Goal: Consume media (video, audio)

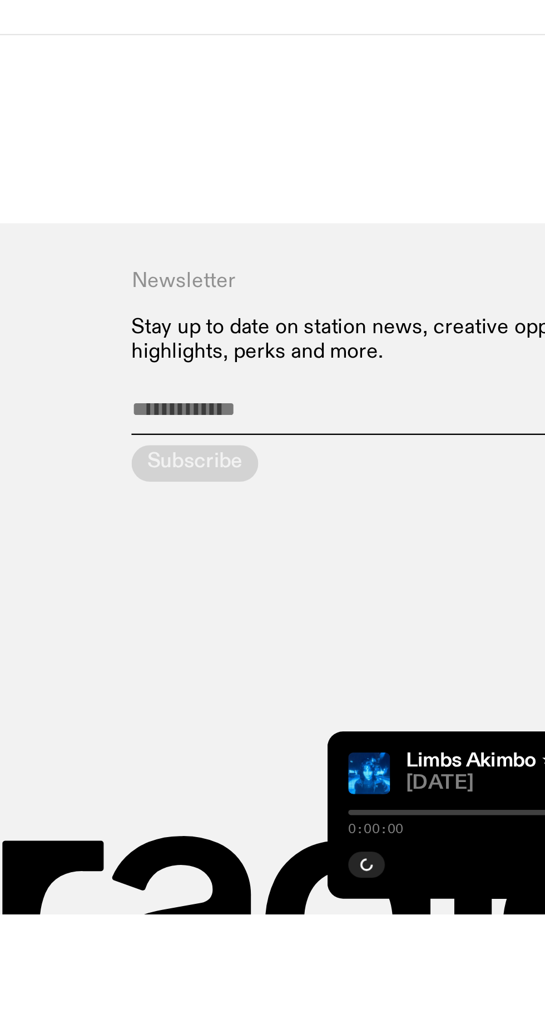
scroll to position [825, 0]
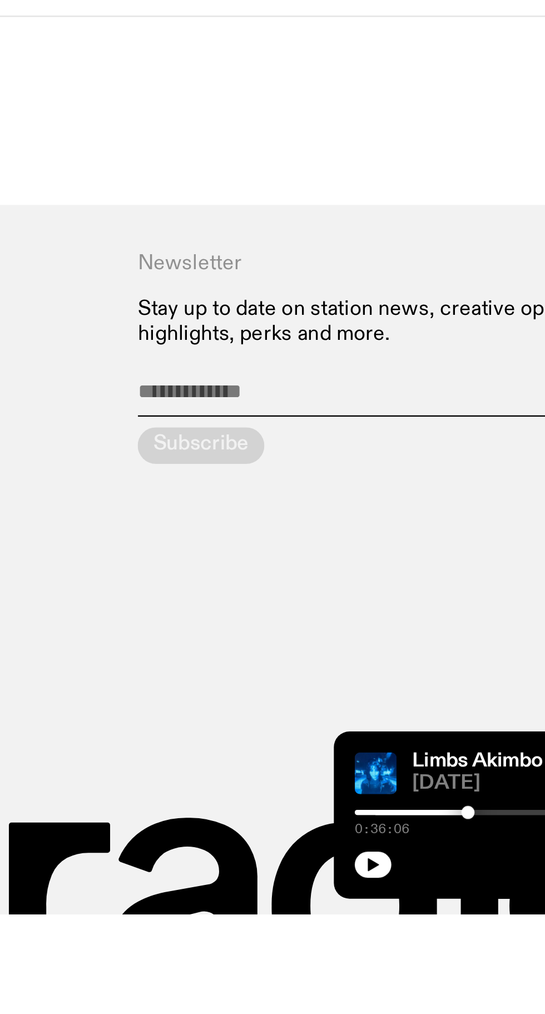
click at [377, 996] on icon "button" at bounding box center [377, 994] width 5 height 6
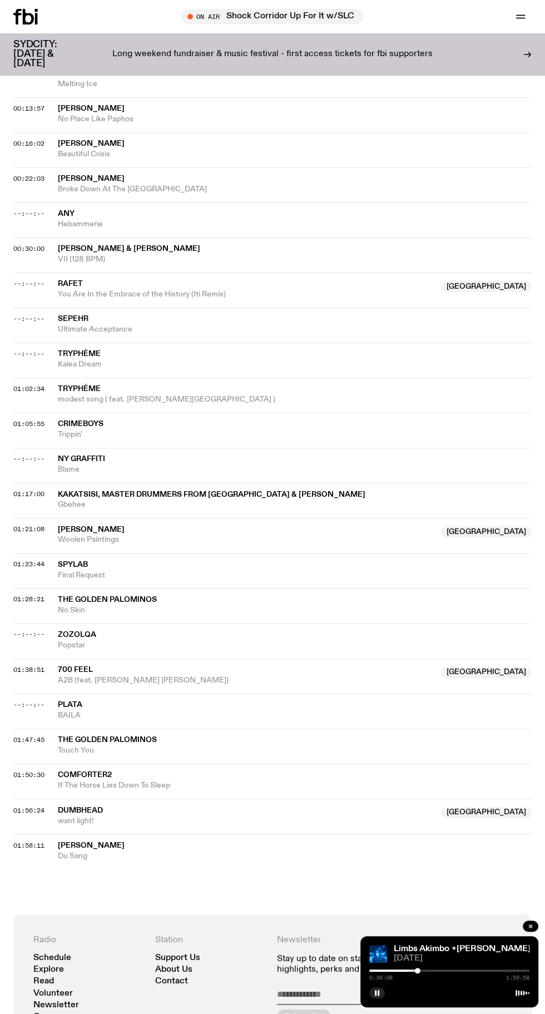
scroll to position [0, 0]
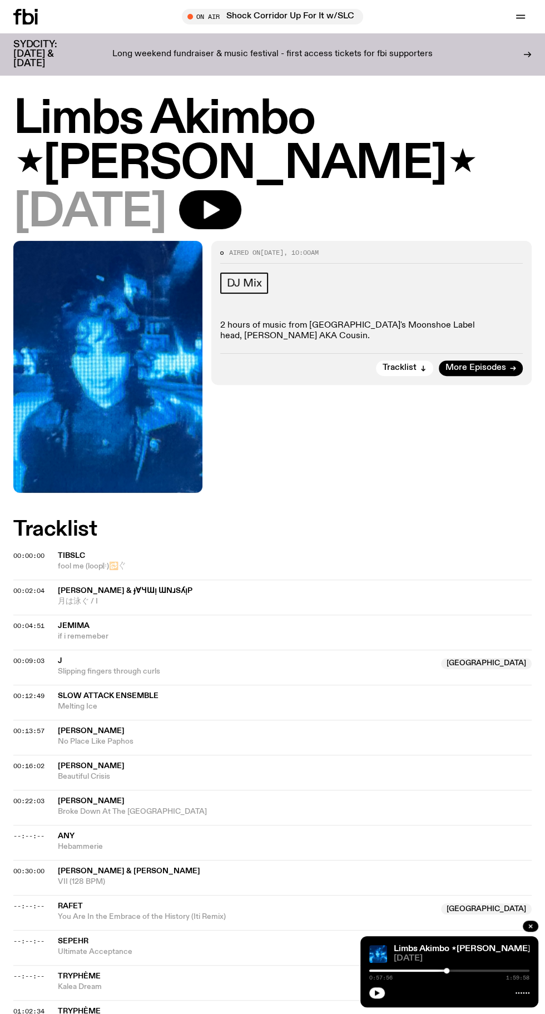
click at [220, 201] on icon "button" at bounding box center [212, 210] width 16 height 18
click at [385, 1003] on div "Limbs Akimbo ⋆[PERSON_NAME]⋆ [DATE] 1:05:04 1:59:58" at bounding box center [450, 972] width 178 height 71
click at [391, 1001] on div "Limbs Akimbo ⋆[PERSON_NAME]⋆ [DATE] 1:05:04 1:59:58" at bounding box center [450, 972] width 178 height 71
click at [221, 199] on icon "button" at bounding box center [210, 210] width 22 height 22
